Goal: Task Accomplishment & Management: Complete application form

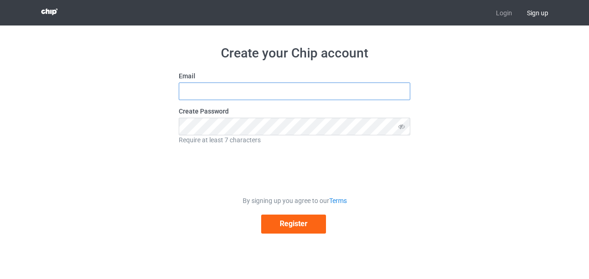
click at [337, 92] on input "text" at bounding box center [295, 91] width 232 height 18
type input "D"
type input "[EMAIL_ADDRESS][DOMAIN_NAME]"
click at [319, 116] on div "Create Password Require at least 7 characters" at bounding box center [295, 125] width 232 height 38
click at [406, 126] on icon at bounding box center [401, 126] width 17 height 17
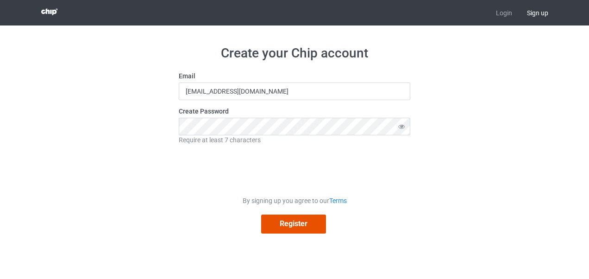
click at [296, 222] on button "Register" at bounding box center [293, 223] width 65 height 19
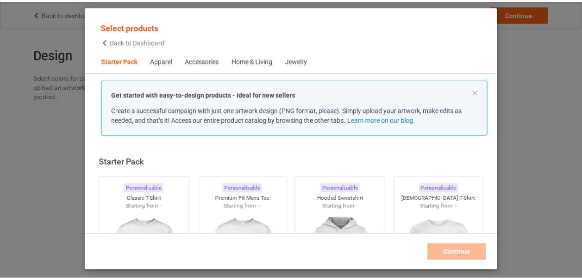
scroll to position [12, 0]
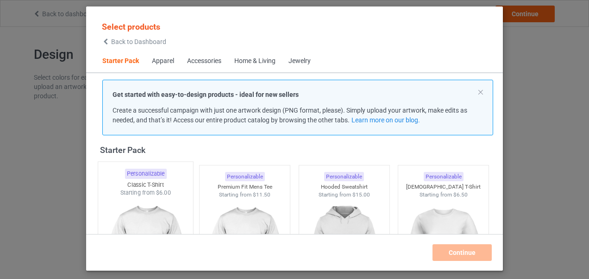
click at [165, 200] on img at bounding box center [145, 251] width 87 height 109
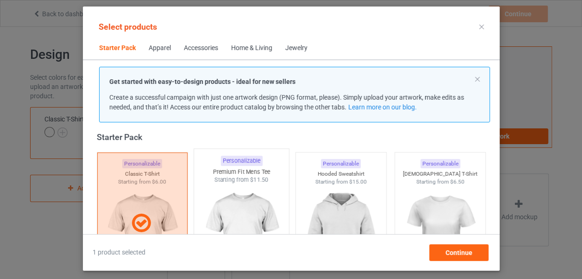
click at [249, 216] on img at bounding box center [241, 238] width 87 height 109
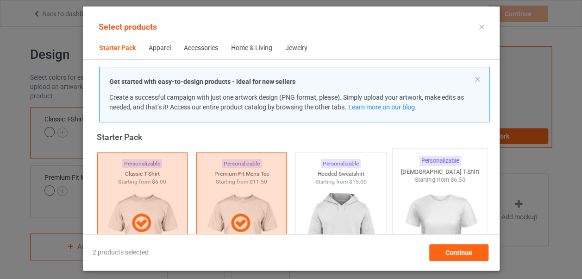
click at [432, 204] on img at bounding box center [439, 238] width 87 height 109
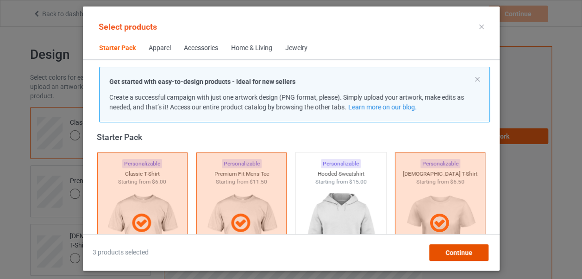
click at [468, 253] on span "Continue" at bounding box center [458, 252] width 27 height 7
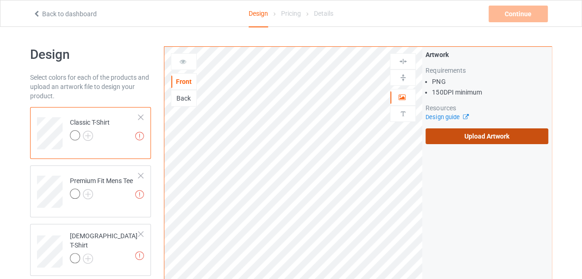
click at [513, 141] on label "Upload Artwork" at bounding box center [487, 136] width 123 height 16
click at [0, 0] on input "Upload Artwork" at bounding box center [0, 0] width 0 height 0
click at [466, 136] on label "Upload Artwork" at bounding box center [487, 136] width 123 height 16
click at [0, 0] on input "Upload Artwork" at bounding box center [0, 0] width 0 height 0
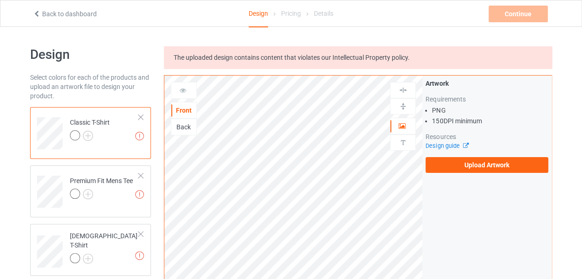
drag, startPoint x: 581, startPoint y: 95, endPoint x: 588, endPoint y: 102, distance: 10.2
click at [582, 102] on html "Back to dashboard Design Pricing Details Continue Missing artworks Design Selec…" at bounding box center [291, 139] width 582 height 279
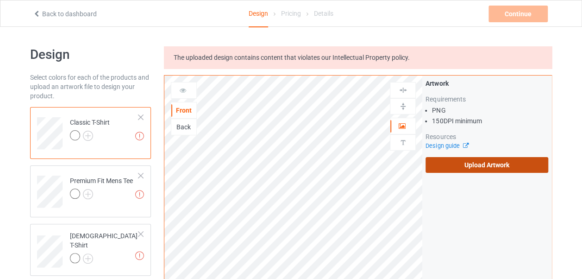
click at [488, 166] on label "Upload Artwork" at bounding box center [487, 165] width 123 height 16
click at [0, 0] on input "Upload Artwork" at bounding box center [0, 0] width 0 height 0
click at [447, 160] on label "Upload Artwork" at bounding box center [487, 165] width 123 height 16
click at [0, 0] on input "Upload Artwork" at bounding box center [0, 0] width 0 height 0
click at [462, 159] on label "Upload Artwork" at bounding box center [487, 165] width 123 height 16
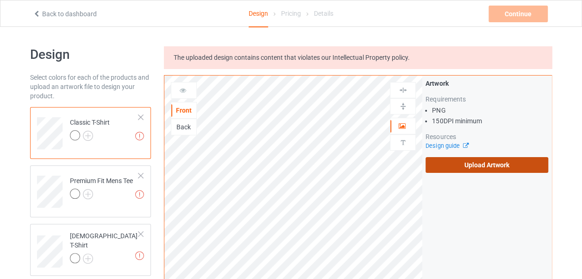
click at [0, 0] on input "Upload Artwork" at bounding box center [0, 0] width 0 height 0
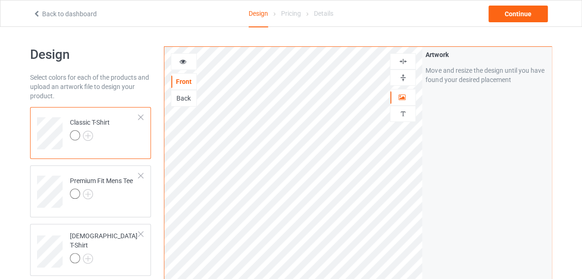
click at [409, 80] on div at bounding box center [402, 77] width 25 height 9
click at [91, 133] on img at bounding box center [88, 136] width 10 height 10
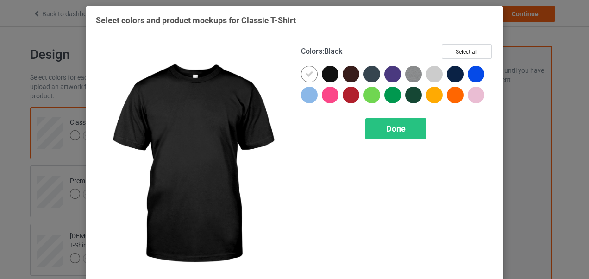
click at [329, 70] on div at bounding box center [330, 74] width 17 height 17
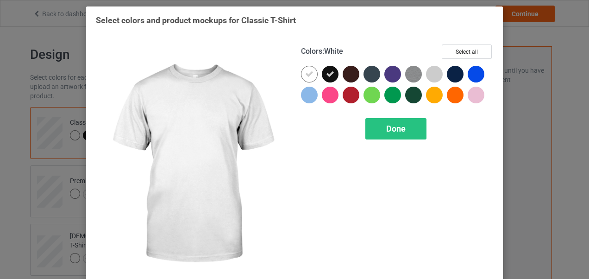
click at [301, 71] on div at bounding box center [309, 74] width 17 height 17
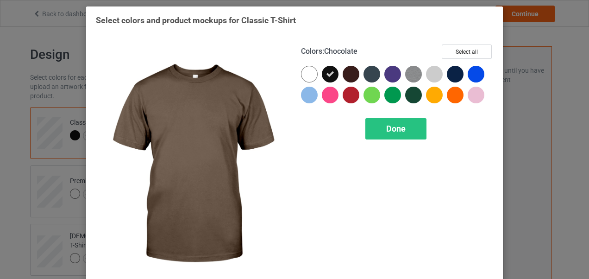
click at [344, 75] on div at bounding box center [351, 74] width 17 height 17
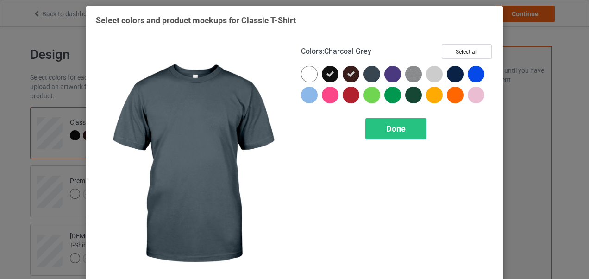
click at [369, 75] on div at bounding box center [371, 74] width 17 height 17
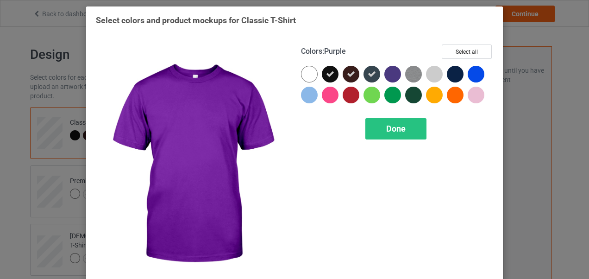
click at [388, 75] on div at bounding box center [392, 74] width 17 height 17
click at [392, 75] on icon at bounding box center [392, 74] width 8 height 8
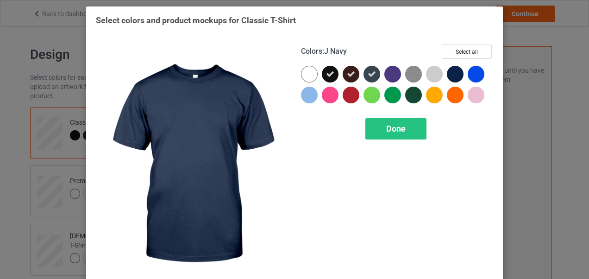
click at [457, 72] on div at bounding box center [455, 74] width 17 height 17
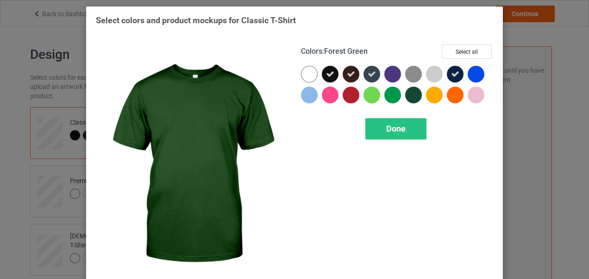
click at [409, 99] on div at bounding box center [413, 95] width 17 height 17
click at [402, 127] on div "Done" at bounding box center [395, 128] width 61 height 21
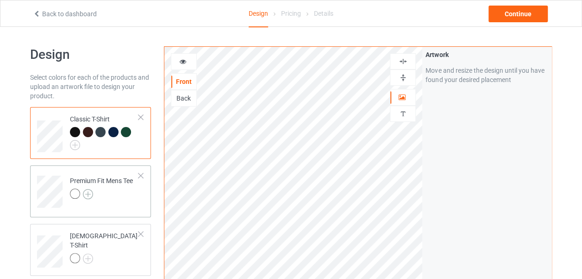
click at [87, 194] on img at bounding box center [88, 194] width 10 height 10
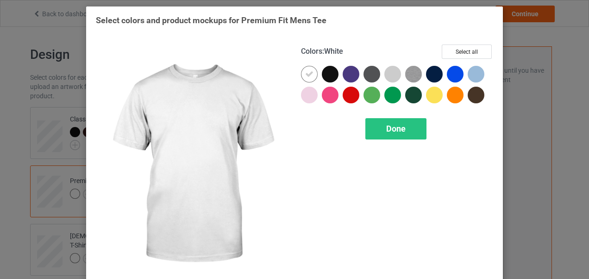
click at [308, 79] on div at bounding box center [309, 74] width 17 height 17
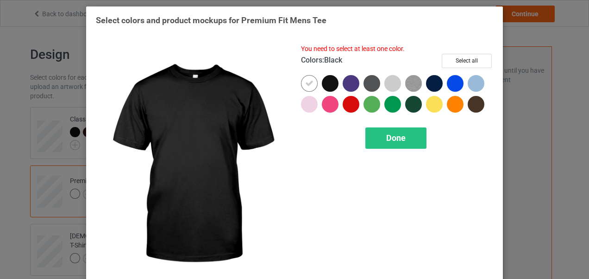
click at [326, 87] on div at bounding box center [330, 83] width 17 height 17
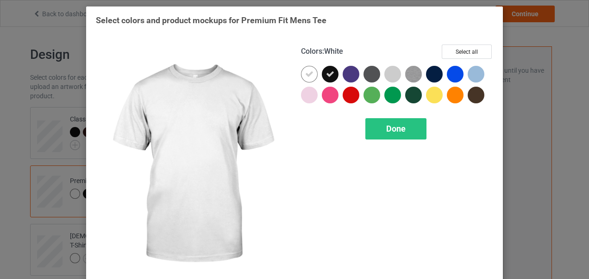
click at [312, 74] on div at bounding box center [309, 74] width 17 height 17
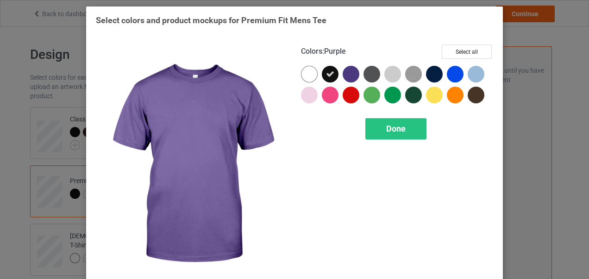
click at [350, 75] on div at bounding box center [351, 74] width 17 height 17
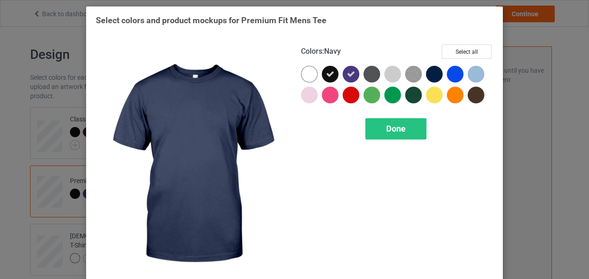
click at [434, 71] on div at bounding box center [434, 74] width 17 height 17
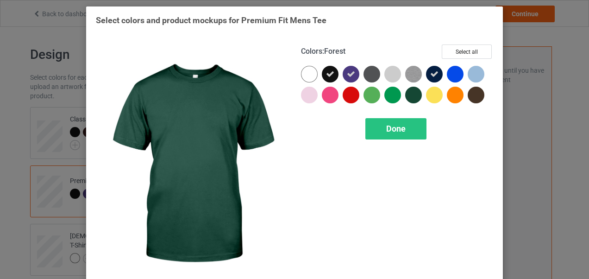
click at [409, 95] on div at bounding box center [413, 95] width 17 height 17
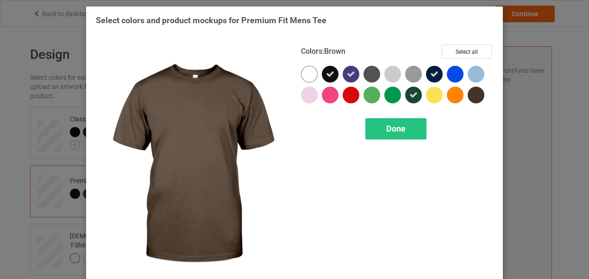
click at [479, 93] on div at bounding box center [476, 95] width 17 height 17
click at [395, 128] on span "Done" at bounding box center [395, 129] width 19 height 10
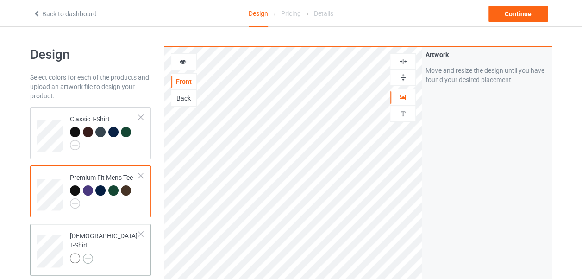
click at [86, 253] on img at bounding box center [88, 258] width 10 height 10
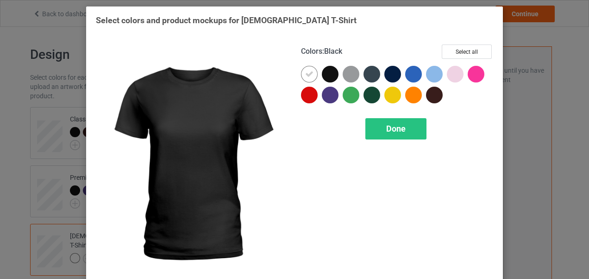
click at [326, 79] on div at bounding box center [330, 74] width 17 height 17
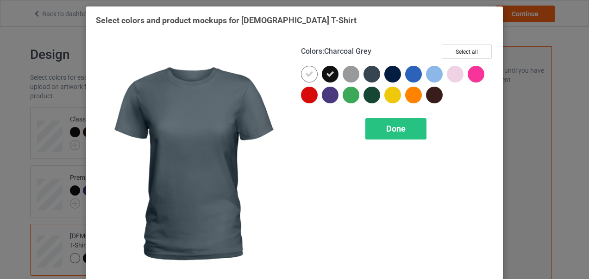
click at [373, 77] on div at bounding box center [371, 74] width 17 height 17
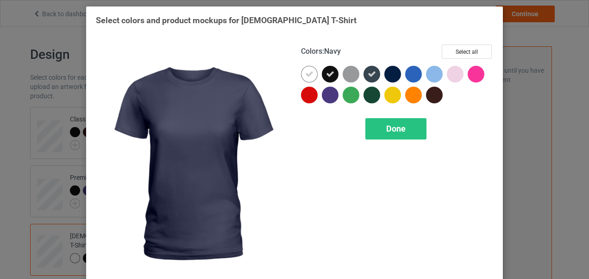
click at [389, 75] on div at bounding box center [392, 74] width 17 height 17
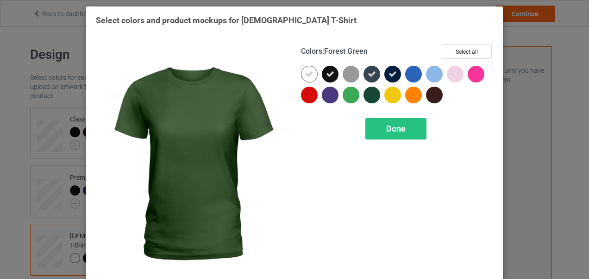
click at [364, 96] on div at bounding box center [371, 95] width 17 height 17
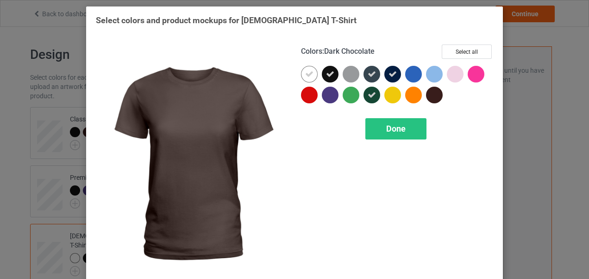
click at [438, 96] on div at bounding box center [434, 95] width 17 height 17
click at [404, 126] on div "Done" at bounding box center [395, 128] width 61 height 21
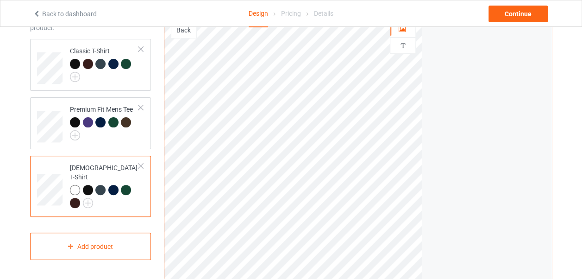
scroll to position [64, 0]
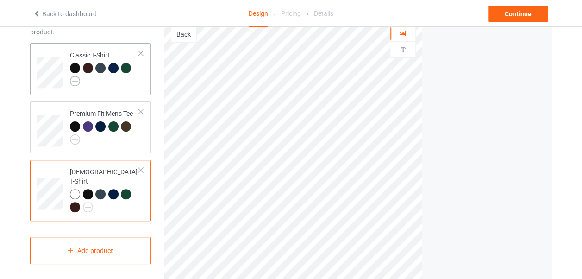
click at [75, 81] on img at bounding box center [75, 81] width 10 height 10
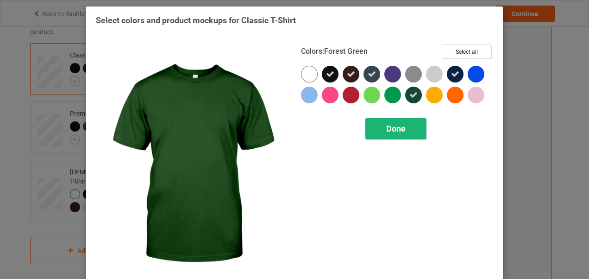
click at [407, 125] on div "Done" at bounding box center [395, 128] width 61 height 21
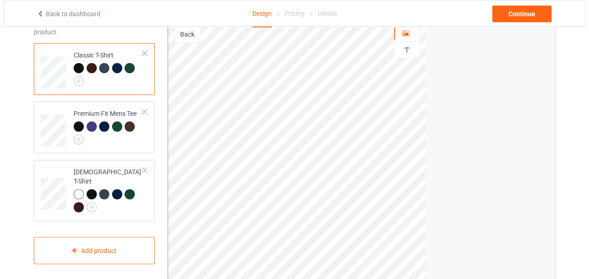
scroll to position [307, 0]
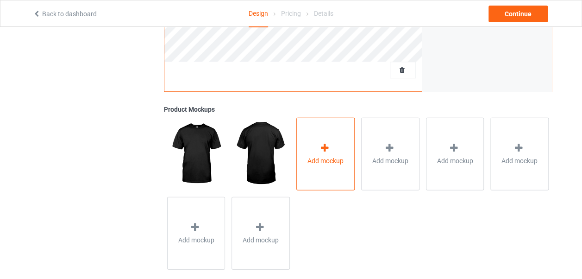
click at [337, 163] on span "Add mockup" at bounding box center [325, 160] width 36 height 9
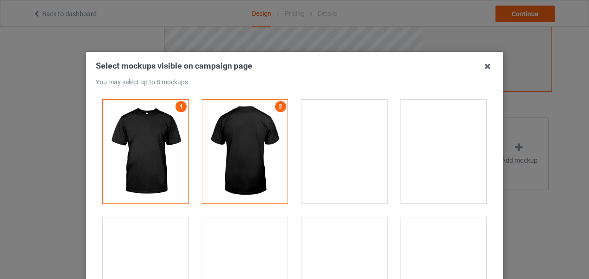
click at [354, 165] on div at bounding box center [344, 152] width 86 height 104
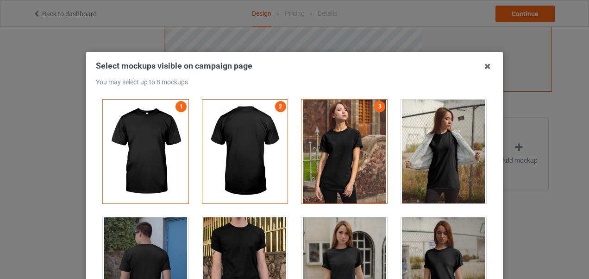
click at [448, 161] on div at bounding box center [444, 152] width 86 height 104
click at [146, 255] on div at bounding box center [146, 269] width 86 height 104
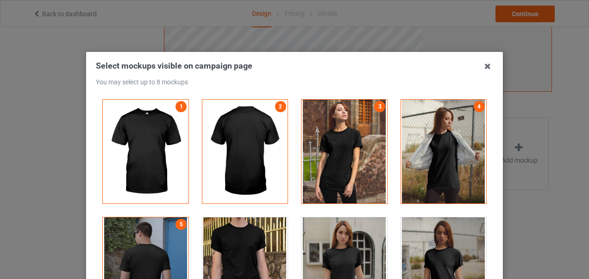
click at [146, 255] on div at bounding box center [146, 269] width 86 height 104
click at [205, 254] on div at bounding box center [245, 269] width 86 height 104
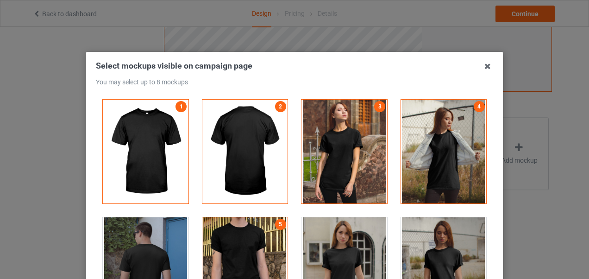
click at [331, 253] on div at bounding box center [344, 269] width 86 height 104
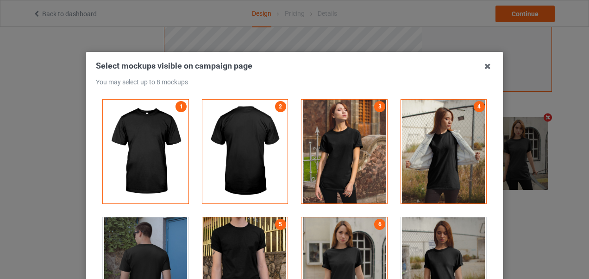
click at [470, 236] on div at bounding box center [444, 269] width 86 height 104
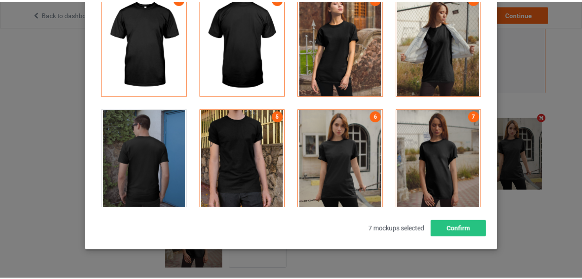
scroll to position [115, 0]
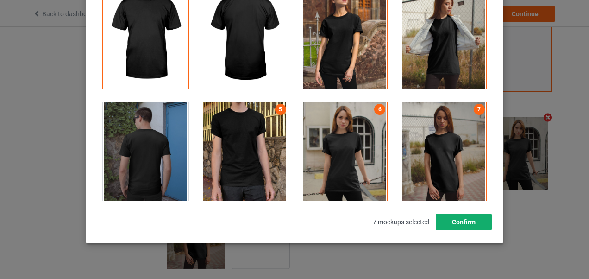
click at [456, 224] on button "Confirm" at bounding box center [464, 221] width 56 height 17
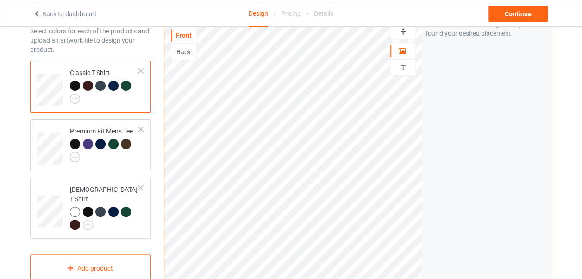
scroll to position [40, 0]
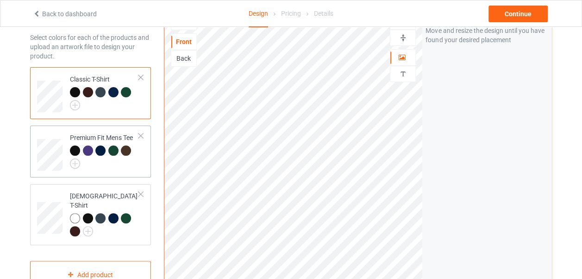
click at [137, 167] on div at bounding box center [104, 156] width 69 height 23
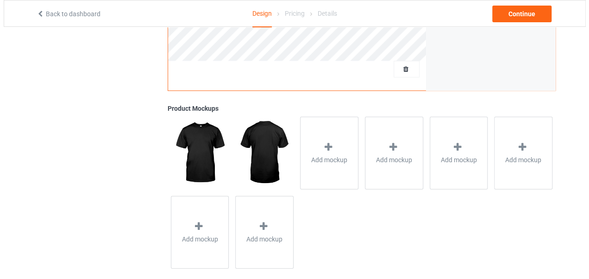
scroll to position [320, 0]
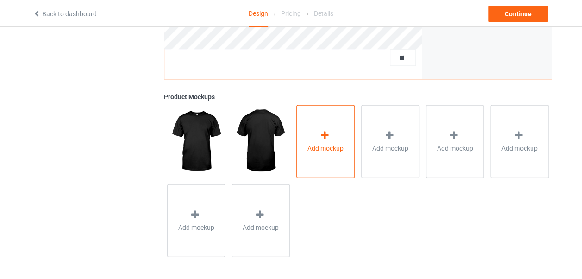
click at [314, 157] on div "Add mockup" at bounding box center [325, 141] width 58 height 73
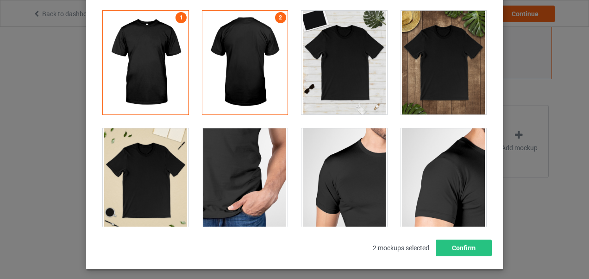
scroll to position [99, 0]
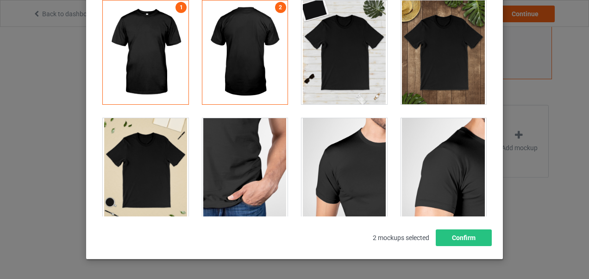
click at [279, 177] on div at bounding box center [245, 170] width 86 height 104
click at [360, 161] on div at bounding box center [344, 170] width 86 height 104
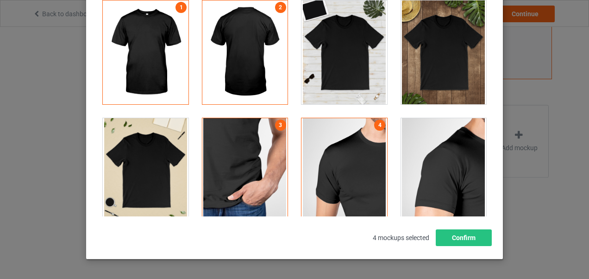
click at [345, 153] on div at bounding box center [344, 170] width 86 height 104
click at [234, 179] on div at bounding box center [245, 170] width 86 height 104
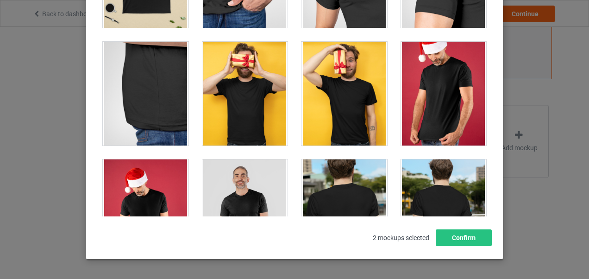
scroll to position [199, 0]
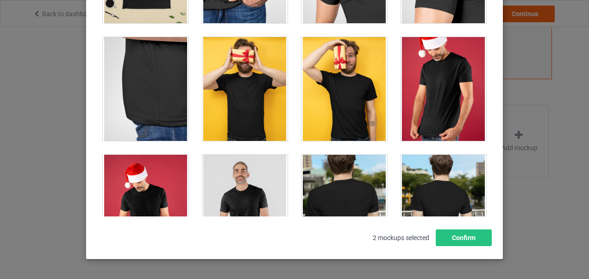
click at [432, 88] on div at bounding box center [444, 89] width 86 height 104
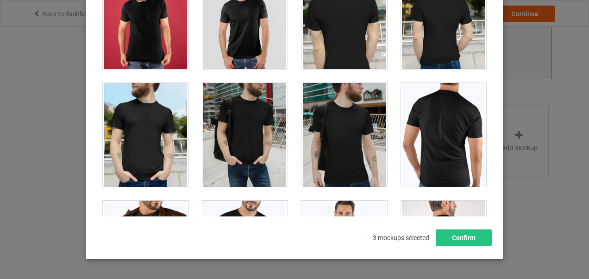
scroll to position [393, 0]
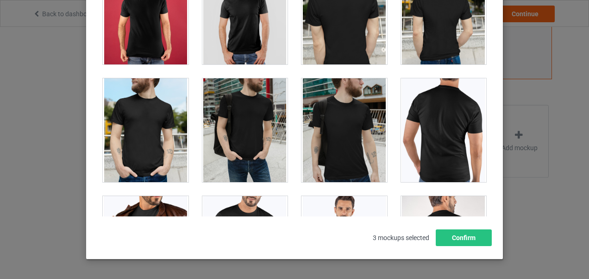
click at [248, 131] on div at bounding box center [245, 130] width 86 height 104
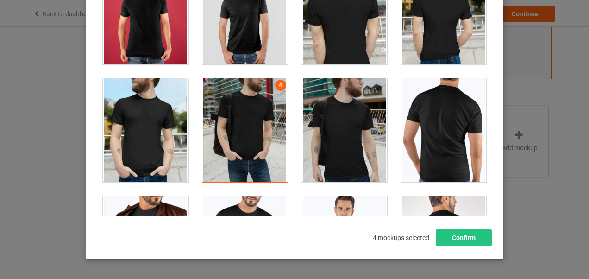
click at [340, 130] on div at bounding box center [344, 130] width 86 height 104
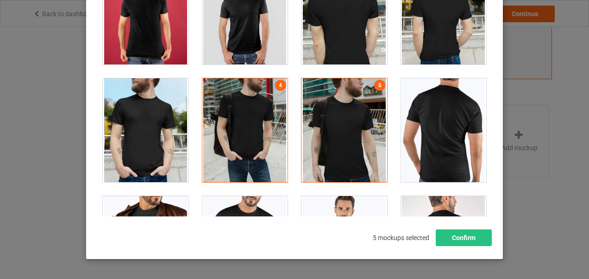
click at [244, 27] on div at bounding box center [245, 13] width 86 height 104
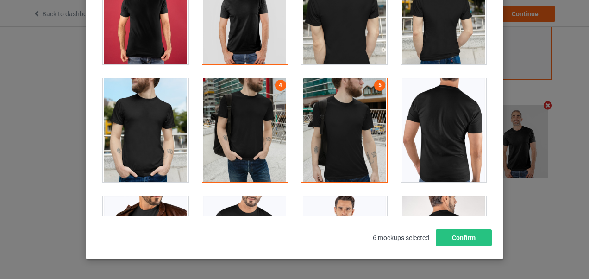
click at [364, 202] on div at bounding box center [344, 248] width 86 height 104
click at [265, 212] on div at bounding box center [245, 248] width 86 height 104
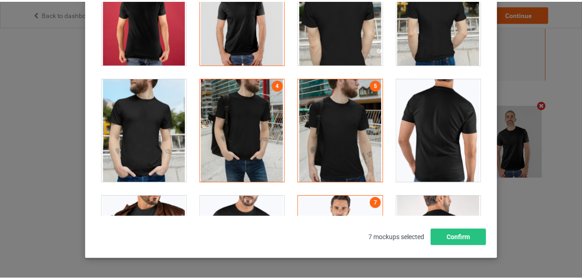
scroll to position [319, 0]
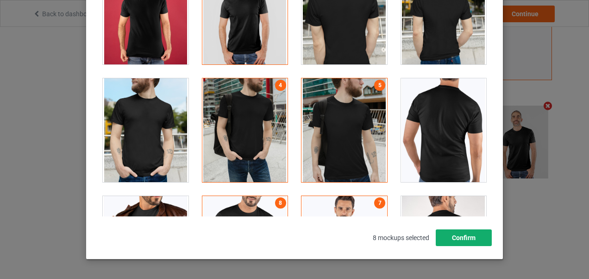
click at [471, 238] on button "Confirm" at bounding box center [464, 237] width 56 height 17
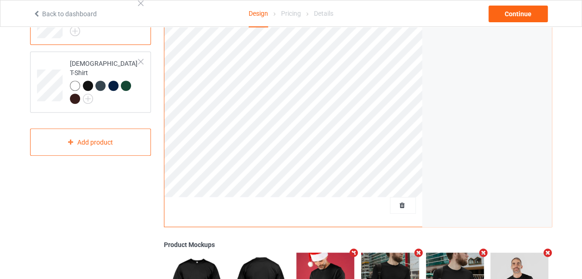
scroll to position [137, 0]
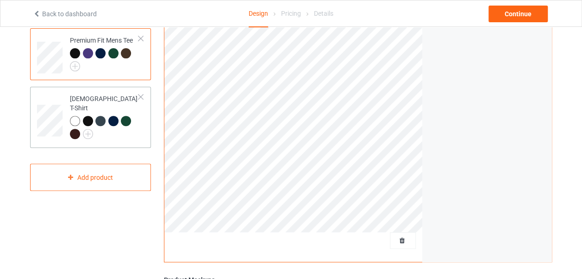
click at [136, 132] on td "Ladies T-Shirt" at bounding box center [104, 117] width 79 height 54
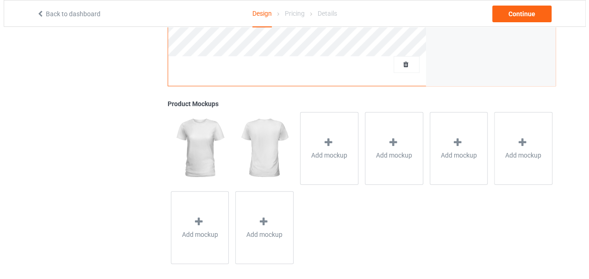
scroll to position [320, 0]
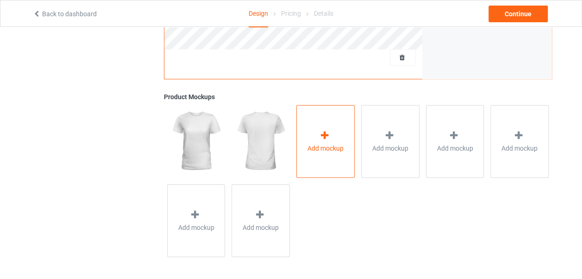
click at [333, 155] on div "Add mockup" at bounding box center [325, 141] width 58 height 73
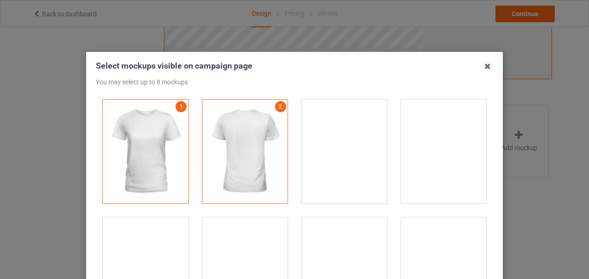
click at [439, 152] on div at bounding box center [444, 152] width 86 height 104
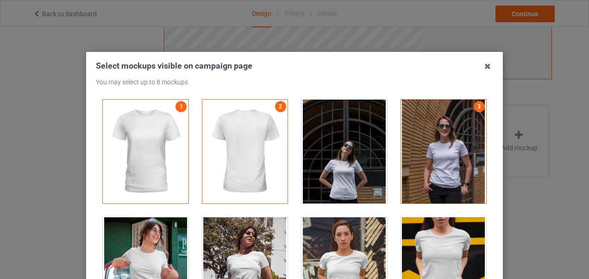
click at [334, 165] on div at bounding box center [344, 152] width 86 height 104
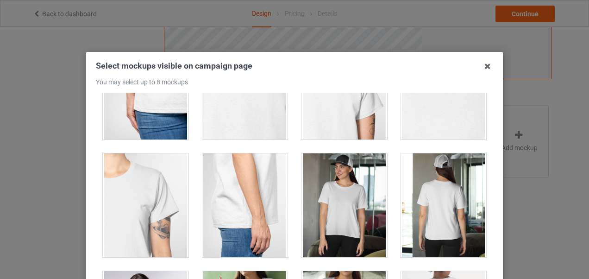
scroll to position [438, 0]
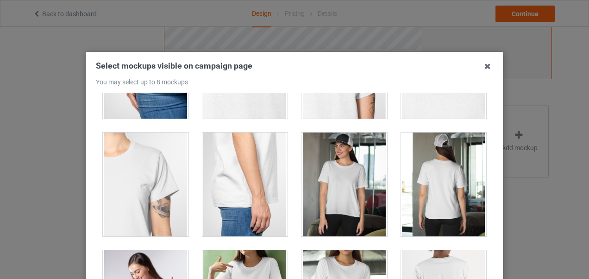
click at [367, 173] on div at bounding box center [344, 184] width 86 height 104
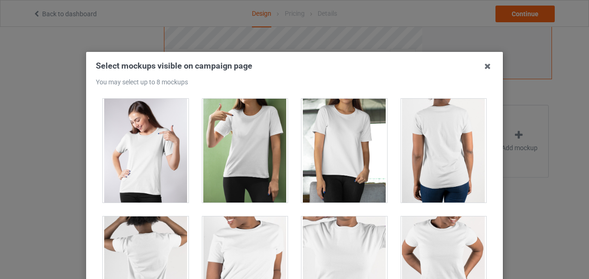
scroll to position [594, 0]
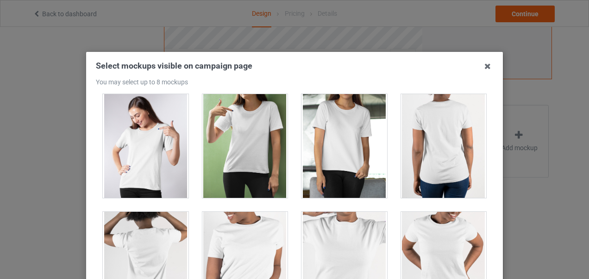
click at [242, 159] on div at bounding box center [245, 146] width 86 height 104
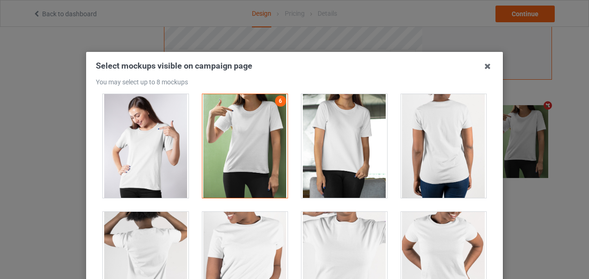
click at [344, 150] on div at bounding box center [344, 146] width 86 height 104
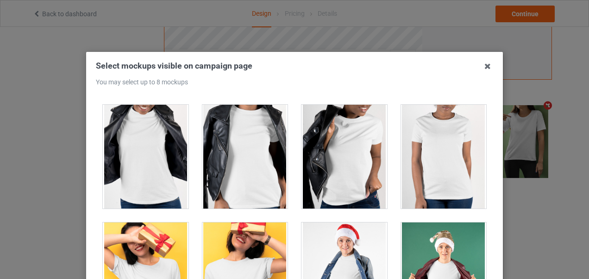
scroll to position [823, 0]
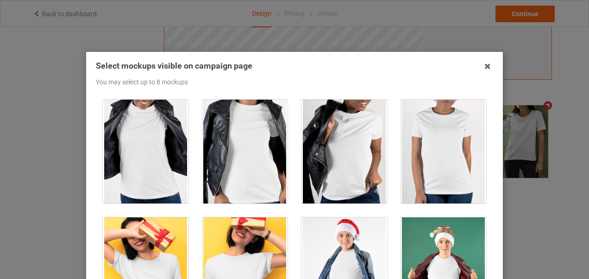
drag, startPoint x: 438, startPoint y: 157, endPoint x: 487, endPoint y: 163, distance: 49.4
click at [487, 163] on div "1 2 4 3 5 6 7" at bounding box center [294, 204] width 397 height 223
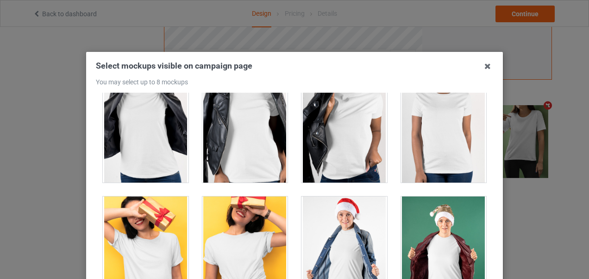
click at [459, 157] on div at bounding box center [444, 131] width 86 height 104
click at [444, 147] on div at bounding box center [444, 131] width 86 height 104
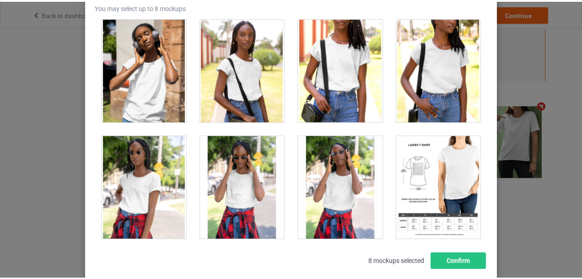
scroll to position [131, 0]
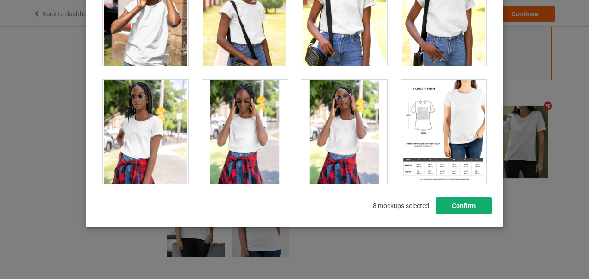
click at [469, 206] on button "Confirm" at bounding box center [464, 205] width 56 height 17
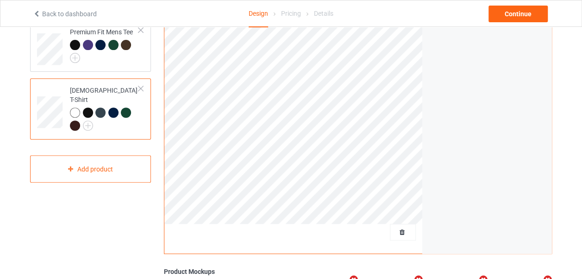
scroll to position [125, 0]
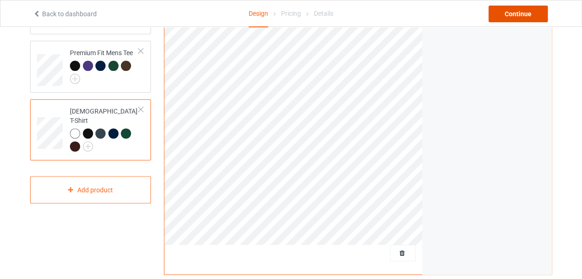
click at [523, 9] on div "Continue" at bounding box center [517, 14] width 59 height 17
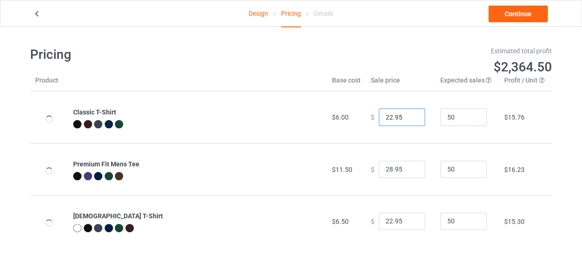
drag, startPoint x: 387, startPoint y: 116, endPoint x: 377, endPoint y: 115, distance: 9.8
click at [379, 115] on input "22.95" at bounding box center [402, 117] width 46 height 18
type input "30.95"
drag, startPoint x: 386, startPoint y: 170, endPoint x: 373, endPoint y: 170, distance: 13.0
click at [379, 170] on input "28.95" at bounding box center [402, 170] width 46 height 18
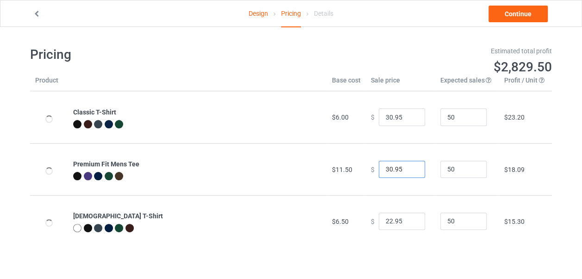
type input "30.95"
drag, startPoint x: 386, startPoint y: 221, endPoint x: 379, endPoint y: 220, distance: 7.4
click at [379, 220] on input "22.95" at bounding box center [402, 222] width 46 height 18
type input "30.95"
click at [528, 10] on link "Continue" at bounding box center [517, 14] width 59 height 17
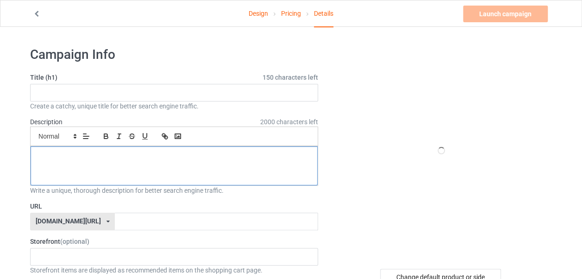
click at [162, 170] on div at bounding box center [174, 165] width 287 height 39
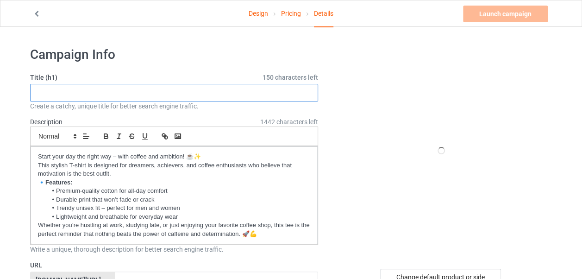
click at [219, 90] on input "text" at bounding box center [174, 93] width 288 height 18
paste input "Fuel Your Day with Coffee and Ambition Tee"
type input "Fuel Your Day with Coffee and Ambition Tee"
click at [511, 91] on div at bounding box center [441, 150] width 167 height 208
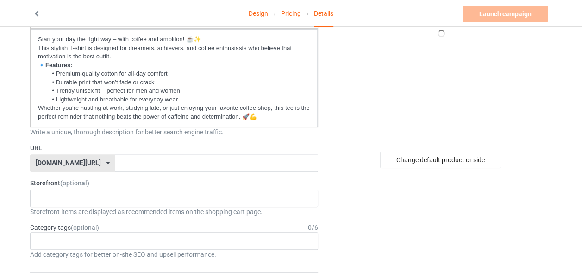
scroll to position [179, 0]
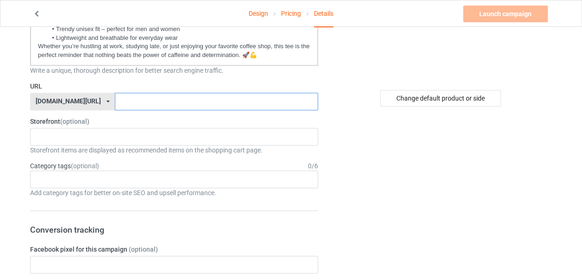
click at [188, 102] on input "text" at bounding box center [216, 102] width 203 height 18
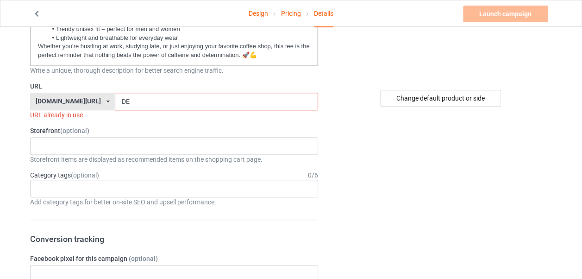
type input "D"
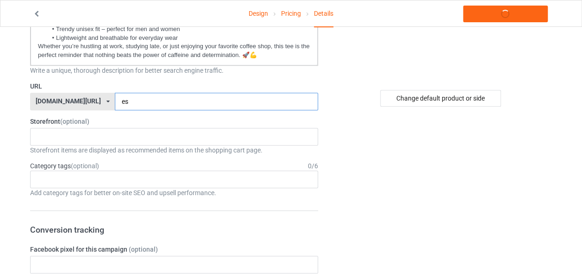
type input "e"
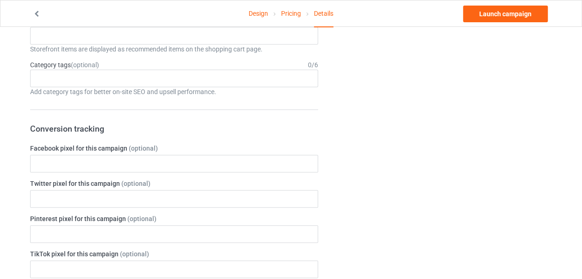
scroll to position [269, 0]
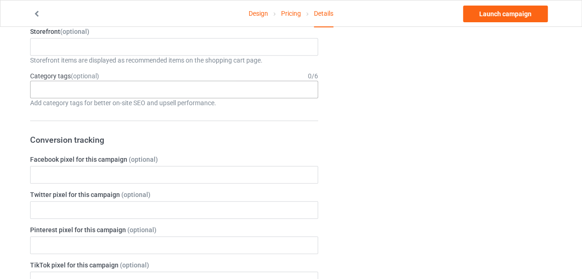
type input "coffeshirt"
click at [141, 89] on div "Age > 1-19 > 1 Age > 1-12 Months > 1 Month Age > 1-12 Months Age > 1-19 Age > 1…" at bounding box center [174, 90] width 288 height 18
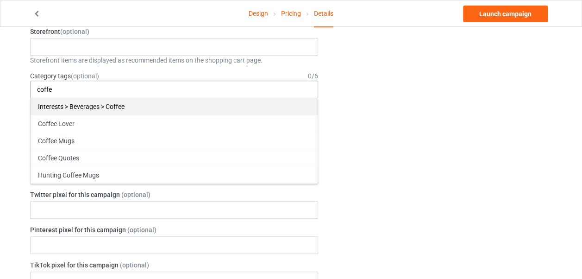
type input "coffe"
click at [124, 105] on div "Interests > Beverages > Coffee" at bounding box center [174, 106] width 287 height 17
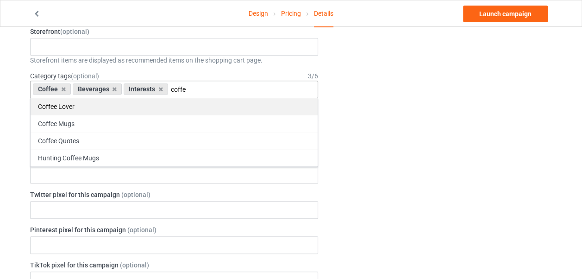
type input "coffe"
click at [101, 107] on div "Coffee Lover" at bounding box center [174, 106] width 287 height 17
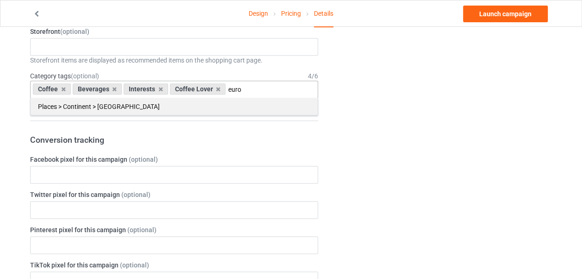
type input "euro"
click at [210, 110] on div "Places > Continent > Europe" at bounding box center [174, 106] width 287 height 17
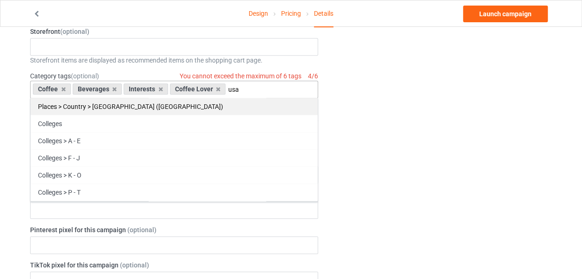
type input "usa"
click at [177, 111] on div "Places > Country > United States of America (USA)" at bounding box center [174, 106] width 287 height 17
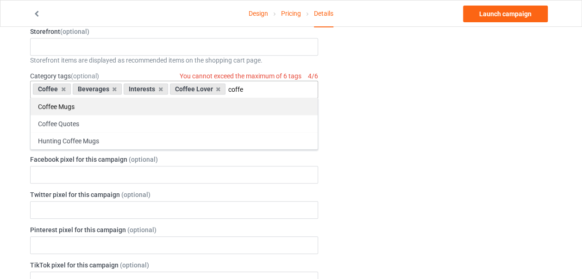
type input "coffe"
click at [122, 105] on div "Coffee Mugs" at bounding box center [174, 106] width 287 height 17
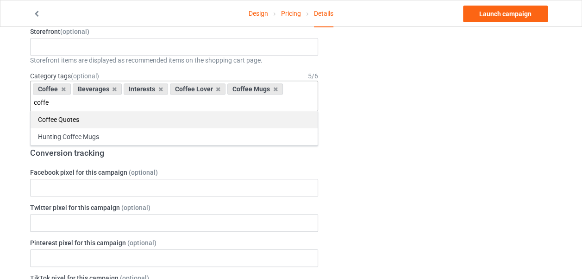
type input "coffe"
click at [141, 119] on div "Coffee Quotes" at bounding box center [174, 119] width 287 height 17
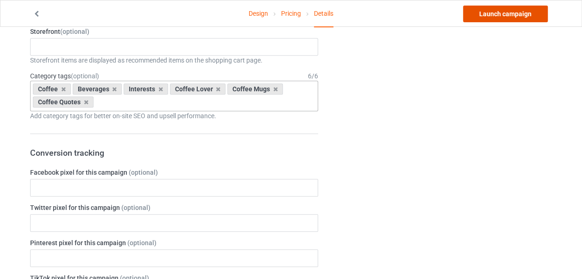
click at [502, 19] on link "Launch campaign" at bounding box center [505, 14] width 85 height 17
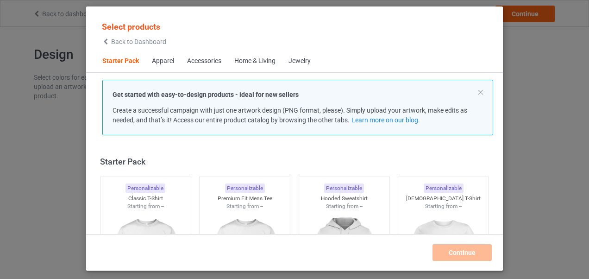
scroll to position [12, 0]
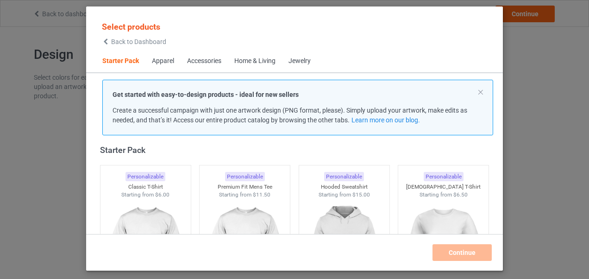
click at [524, 76] on div "Select products Back to Dashboard Starter Pack Apparel Accessories Home & Livin…" at bounding box center [294, 139] width 589 height 279
click at [149, 44] on span "Back to Dashboard" at bounding box center [138, 41] width 55 height 7
